Goal: Find specific page/section: Find specific page/section

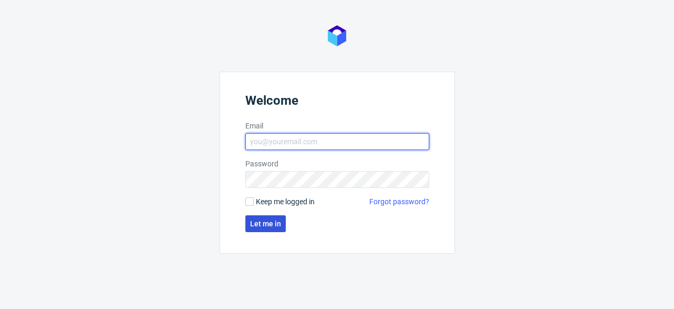
type input "[EMAIL_ADDRESS][DOMAIN_NAME]"
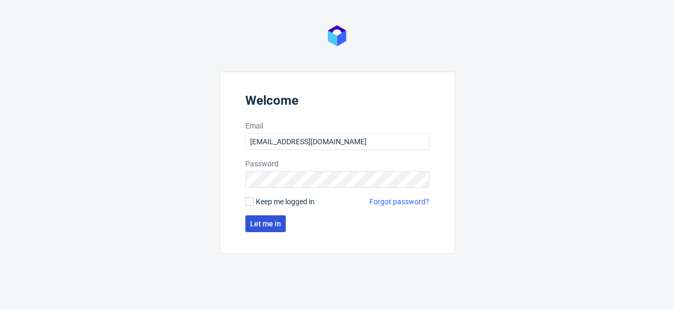
click at [263, 226] on span "Let me in" at bounding box center [265, 223] width 31 height 7
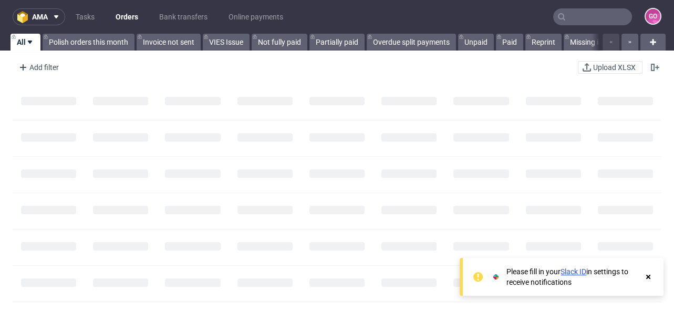
click at [594, 16] on input "text" at bounding box center [593, 16] width 79 height 17
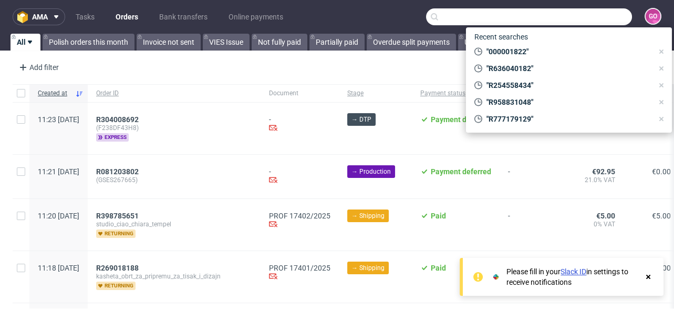
paste input "R062238765"
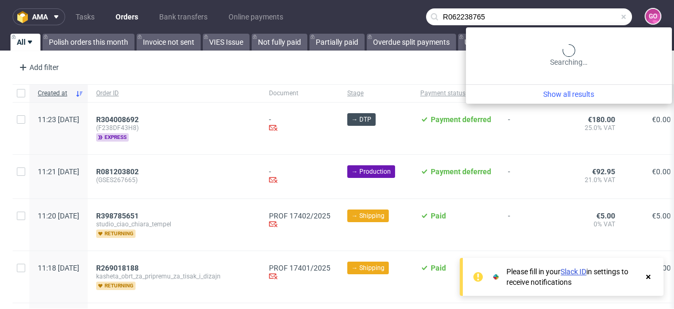
type input "R062238765"
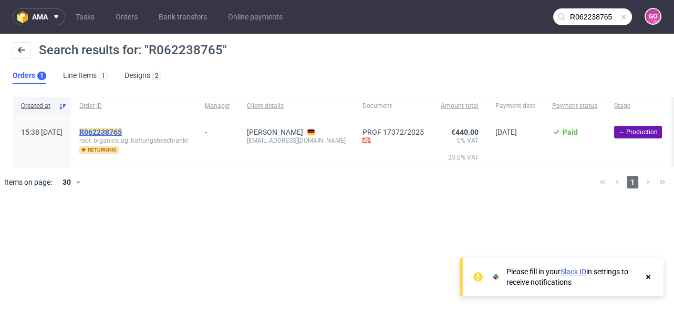
click at [122, 129] on mark "R062238765" at bounding box center [100, 132] width 43 height 8
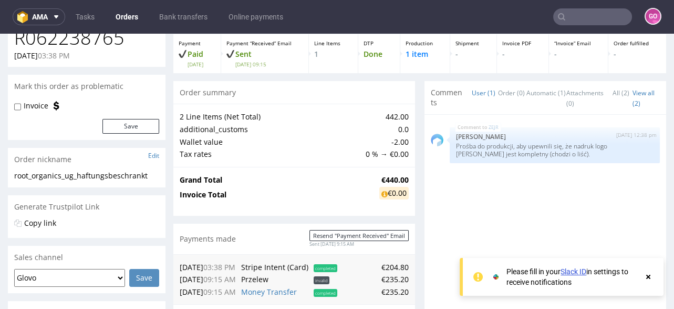
scroll to position [252, 0]
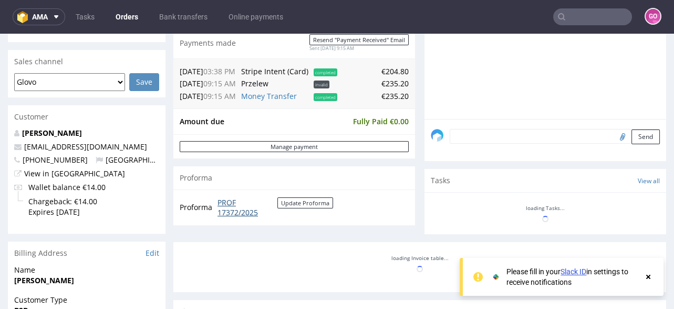
click at [236, 201] on link "PROF 17372/2025" at bounding box center [248, 207] width 60 height 21
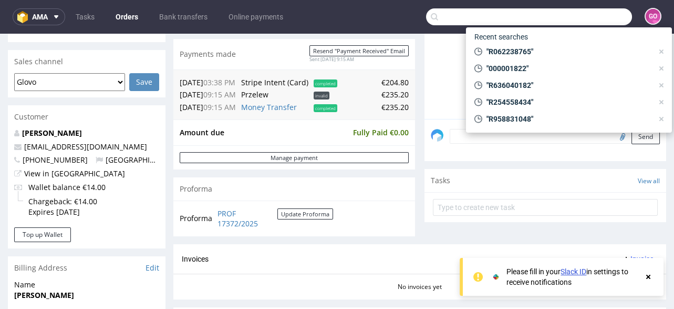
click at [591, 15] on input "text" at bounding box center [529, 16] width 206 height 17
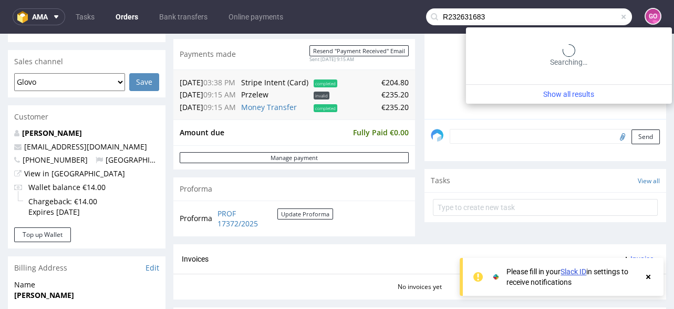
type input "R232631683"
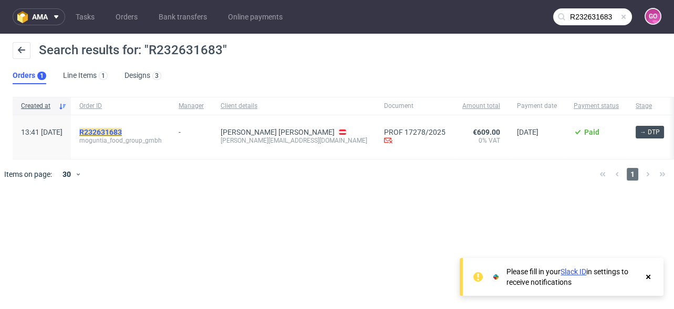
click at [120, 132] on mark "R232631683" at bounding box center [100, 132] width 43 height 8
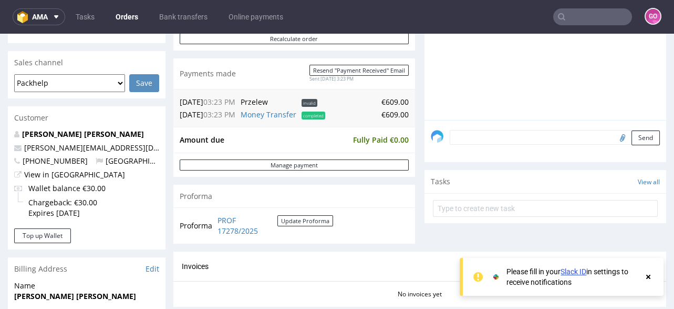
scroll to position [252, 0]
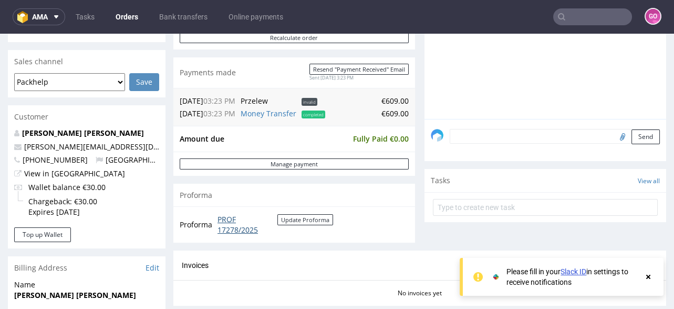
click at [242, 224] on link "PROF 17278/2025" at bounding box center [248, 224] width 60 height 21
click at [560, 21] on input "text" at bounding box center [593, 16] width 79 height 17
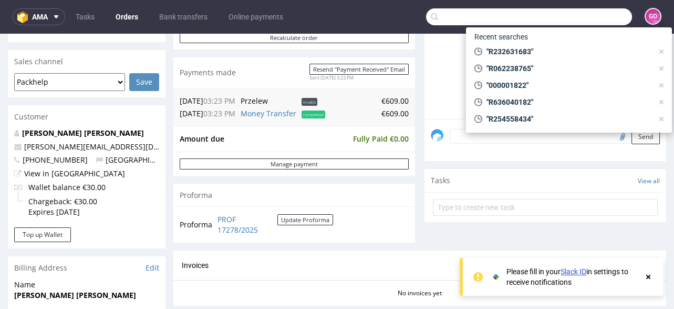
paste input "R271220021"
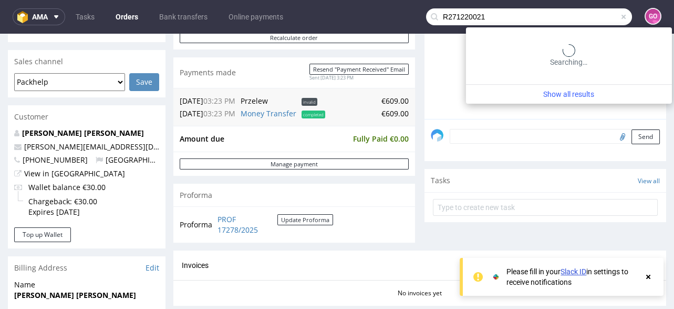
type input "R271220021"
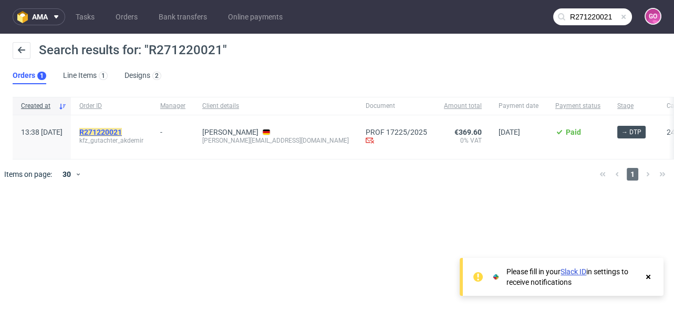
click at [122, 128] on mark "R271220021" at bounding box center [100, 132] width 43 height 8
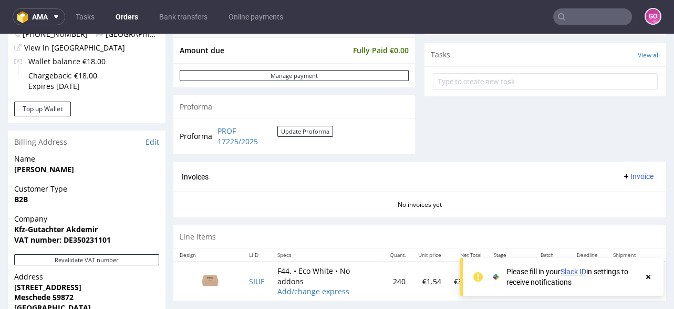
scroll to position [378, 0]
click at [229, 139] on link "PROF 17225/2025" at bounding box center [248, 136] width 60 height 21
click at [181, 18] on link "Bank transfers" at bounding box center [183, 16] width 61 height 17
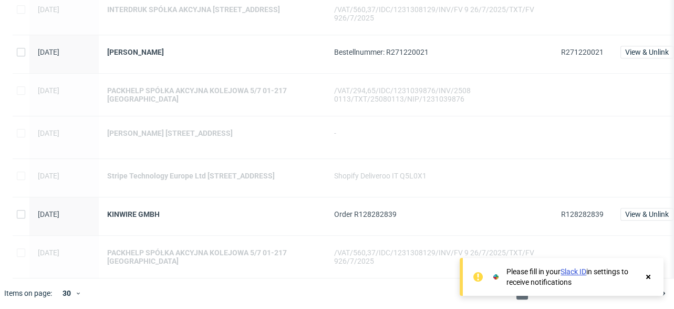
scroll to position [1038, 0]
